Goal: Task Accomplishment & Management: Manage account settings

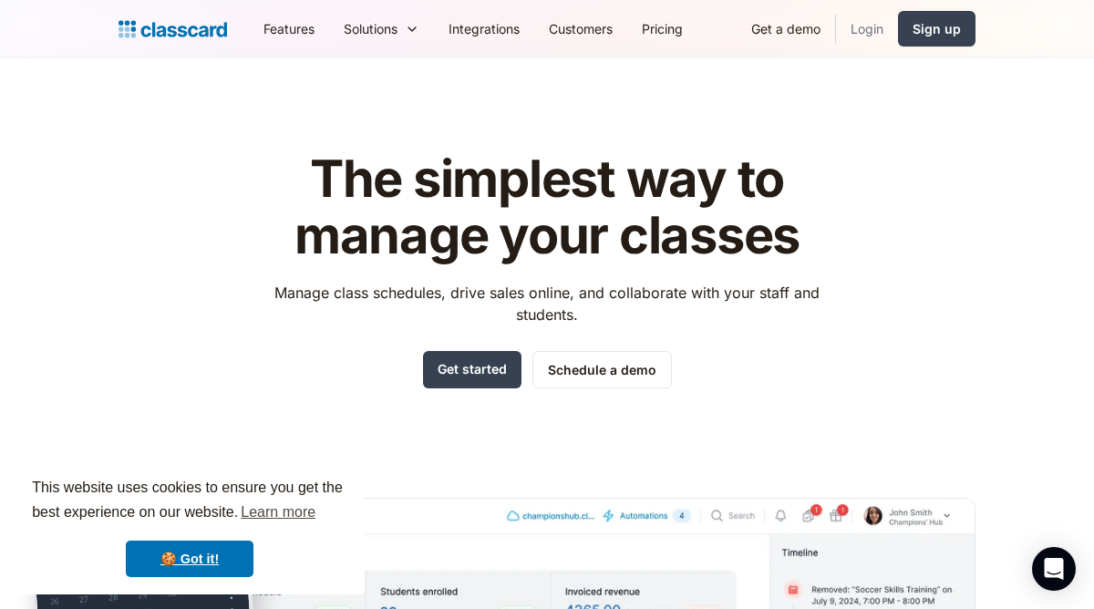
click at [862, 18] on link "Login" at bounding box center [867, 28] width 62 height 41
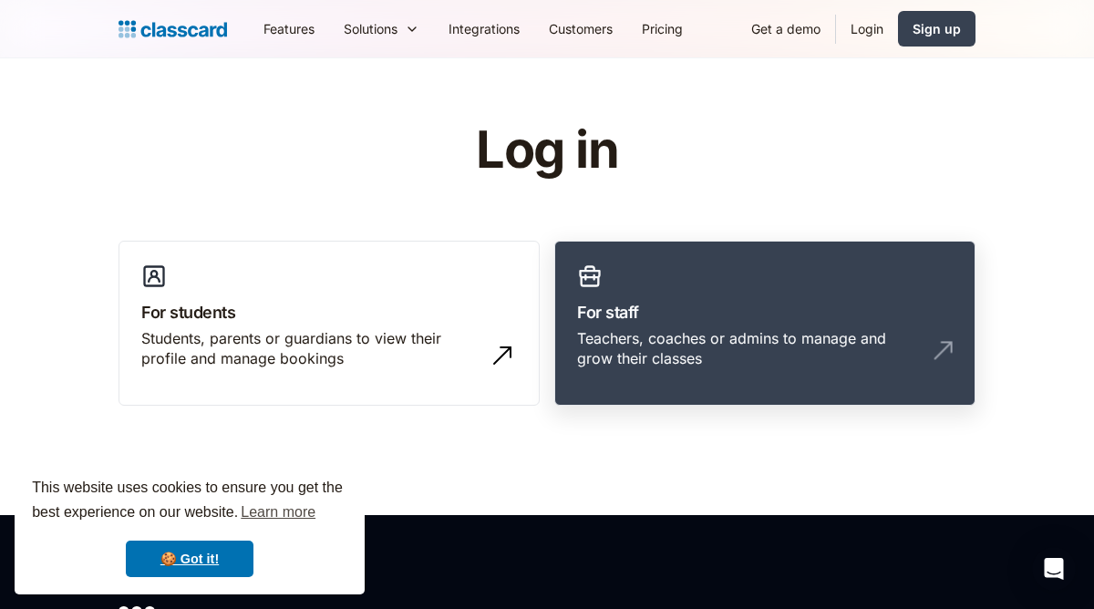
click at [884, 344] on div "Teachers, coaches or admins to manage and grow their classes" at bounding box center [746, 348] width 339 height 41
